Goal: Find specific page/section: Find specific page/section

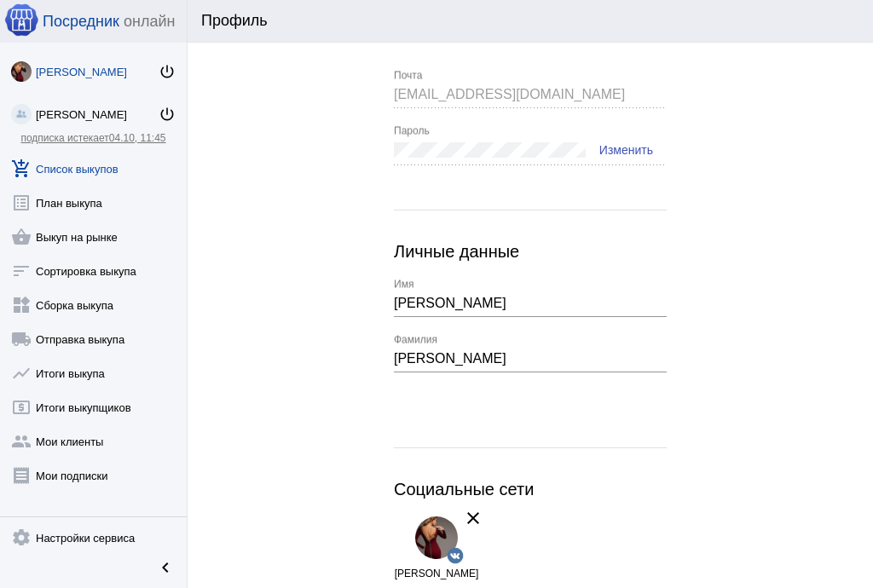
click at [107, 165] on link "add_shopping_cart Список выкупов" at bounding box center [93, 165] width 187 height 34
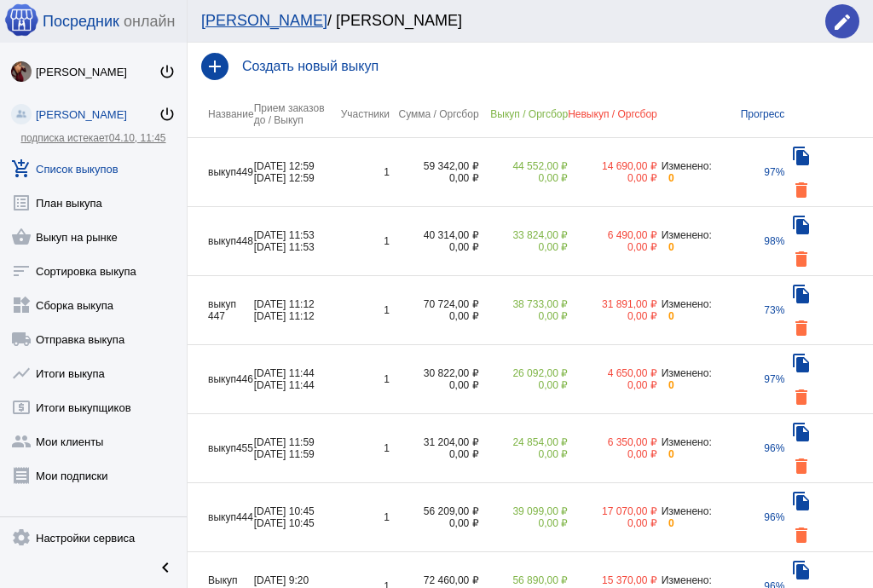
click at [332, 164] on td "[DATE] 12:59 [DATE] 12:59" at bounding box center [296, 172] width 84 height 69
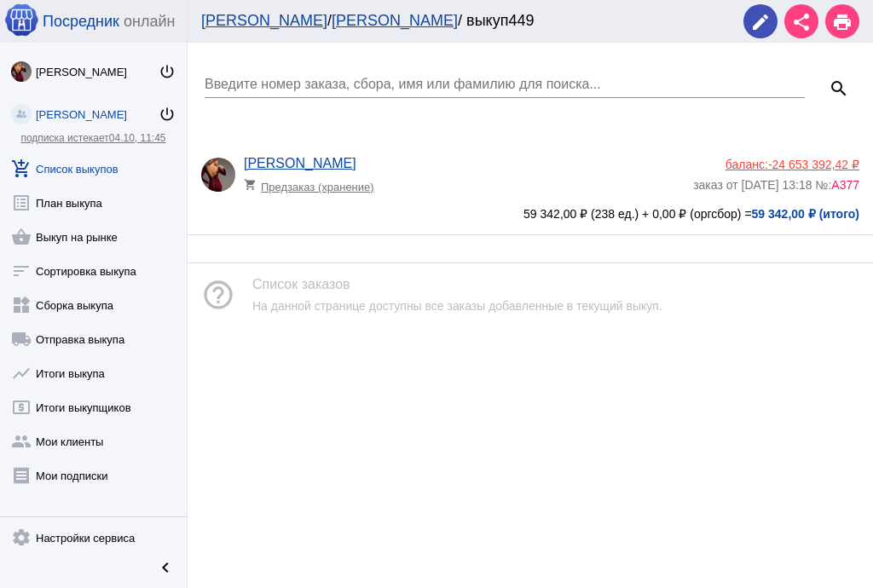
click at [516, 153] on div "[PERSON_NAME] shopping_cart Предзаказ (хранение) баланс: -24 653 392,42 ₽ заказ…" at bounding box center [529, 188] width 685 height 92
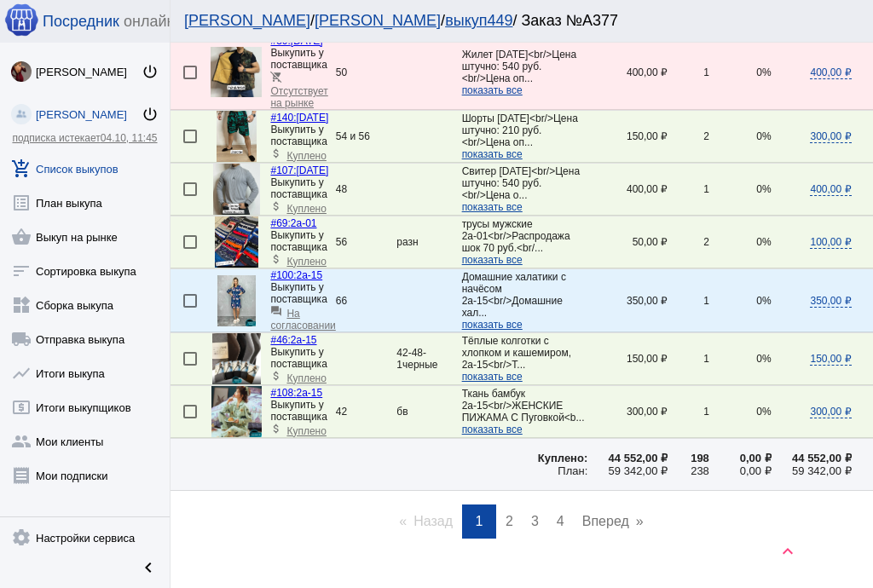
scroll to position [2578, 0]
click at [498, 504] on link "page 2" at bounding box center [509, 521] width 25 height 34
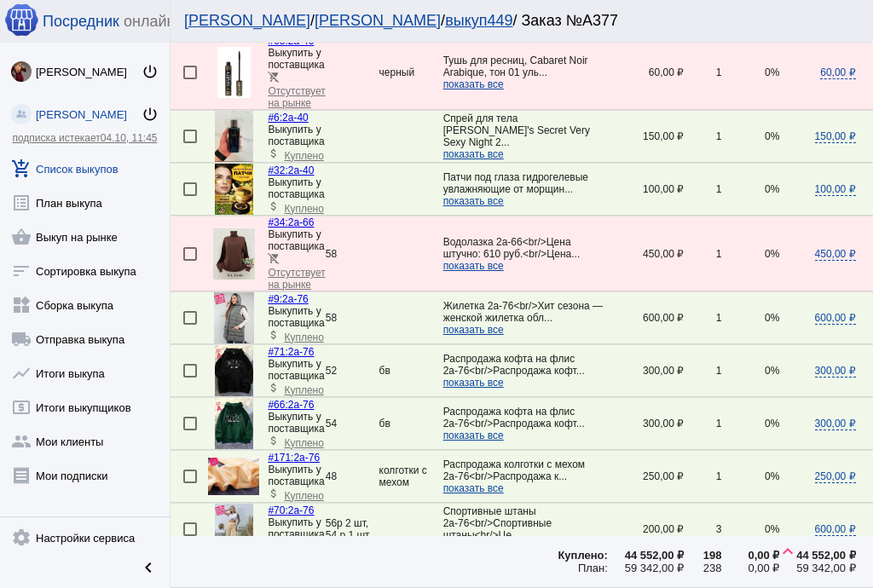
scroll to position [1227, 0]
